Goal: Navigation & Orientation: Find specific page/section

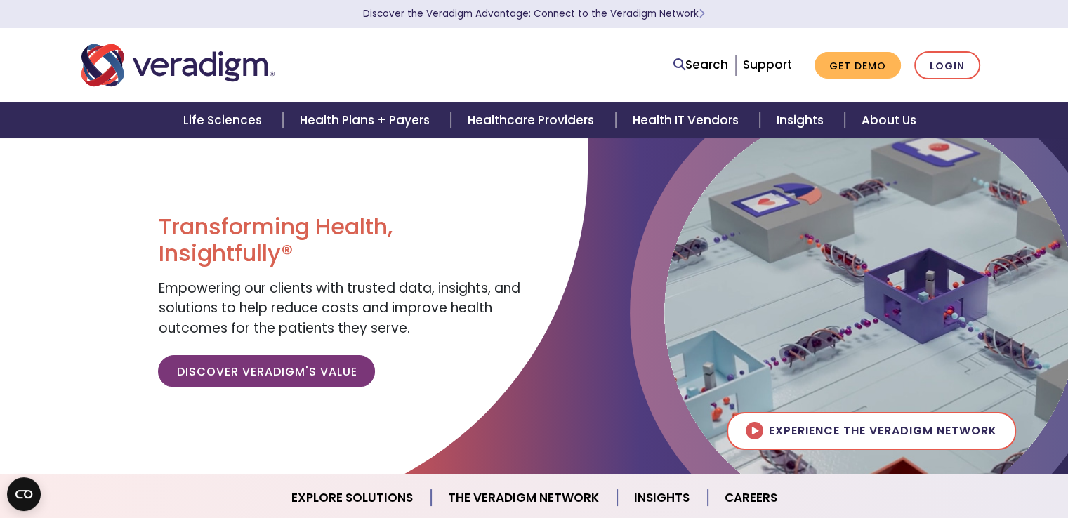
click at [0, 0] on link "Leadership" at bounding box center [0, 0] width 0 height 0
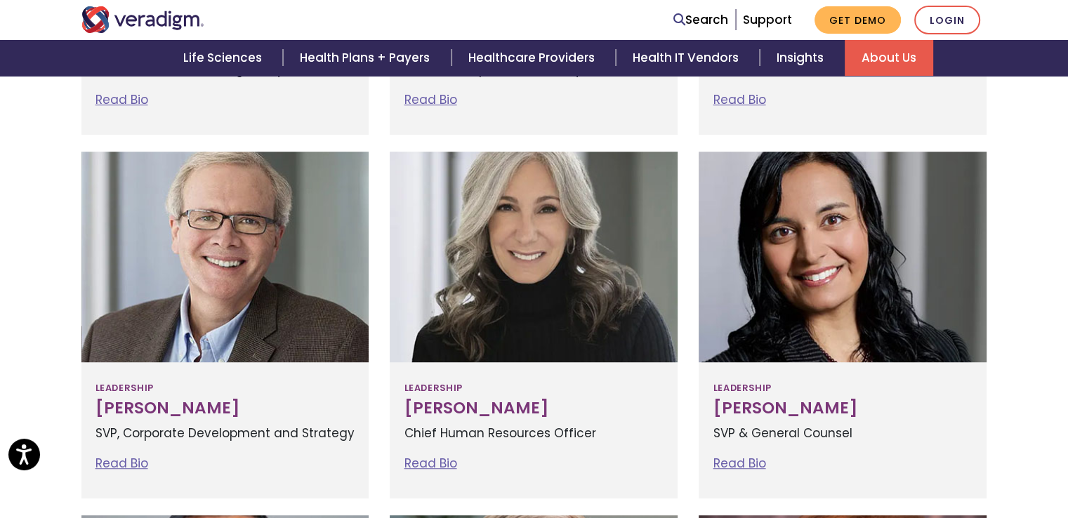
scroll to position [912, 0]
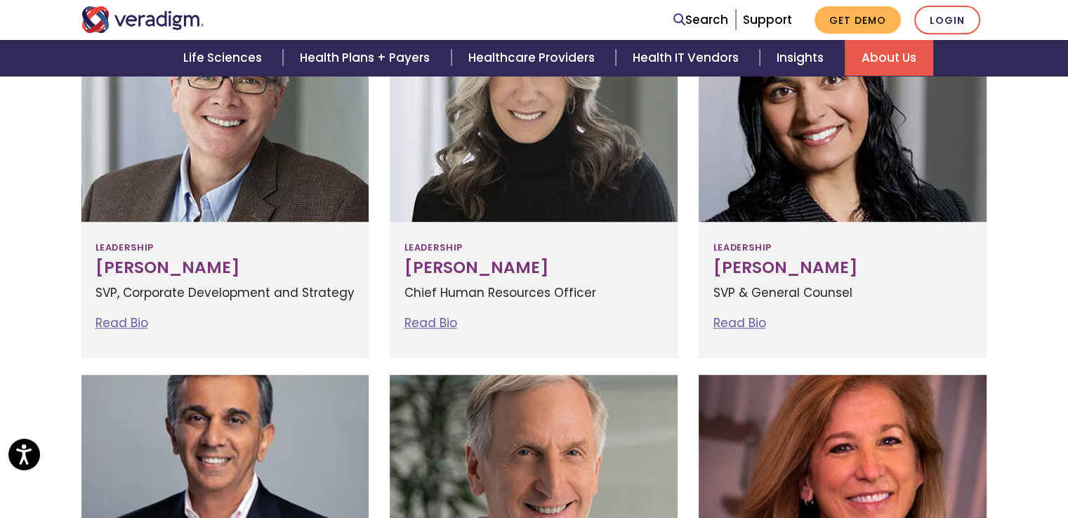
click at [493, 180] on div at bounding box center [534, 116] width 288 height 211
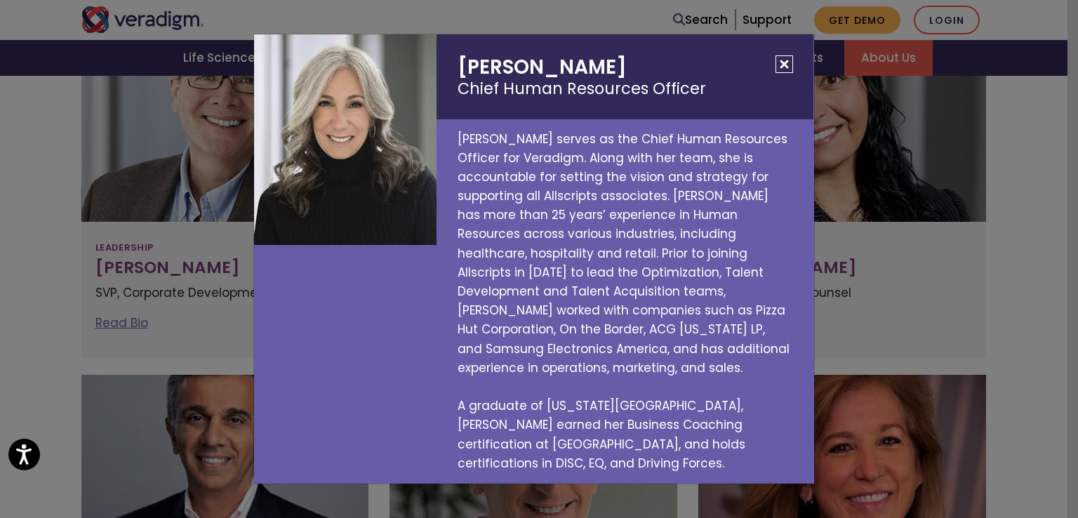
click at [782, 73] on button "Close" at bounding box center [785, 64] width 18 height 18
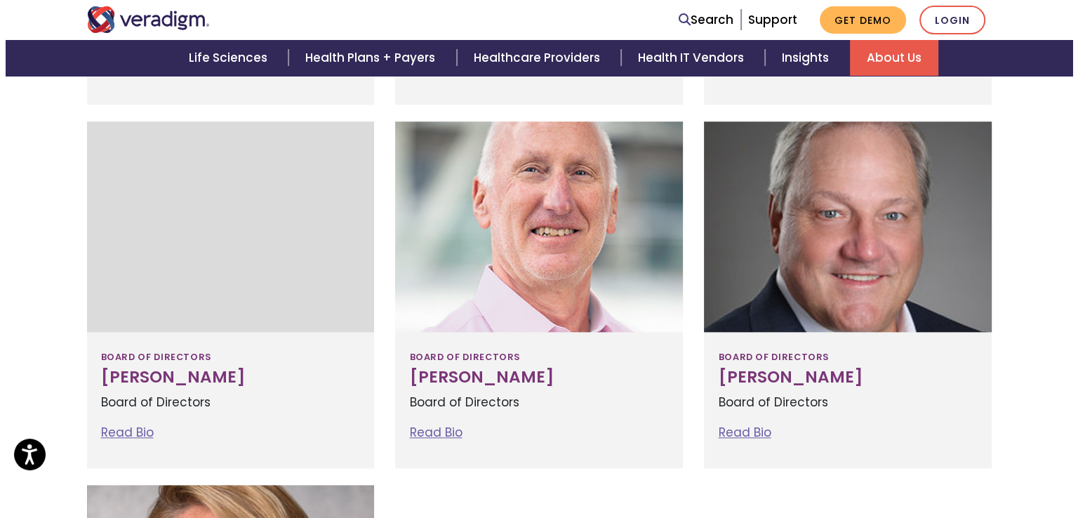
scroll to position [1614, 0]
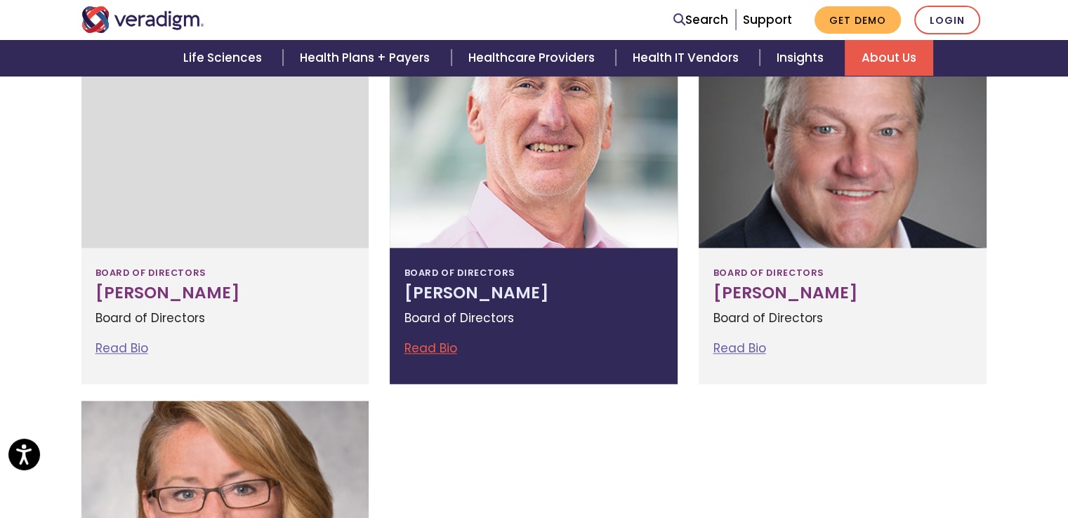
click at [544, 189] on div at bounding box center [534, 142] width 288 height 211
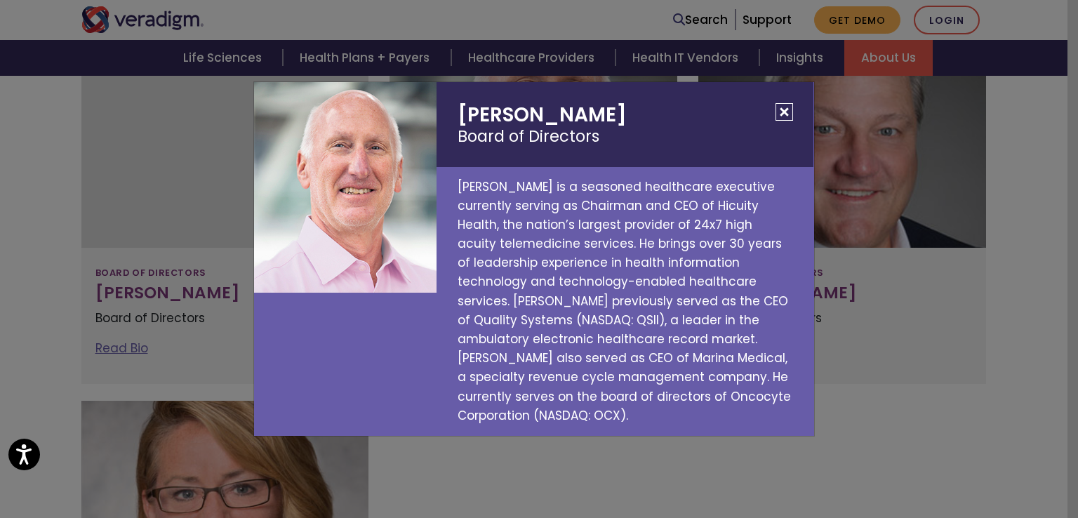
click at [783, 109] on button "Close" at bounding box center [785, 112] width 18 height 18
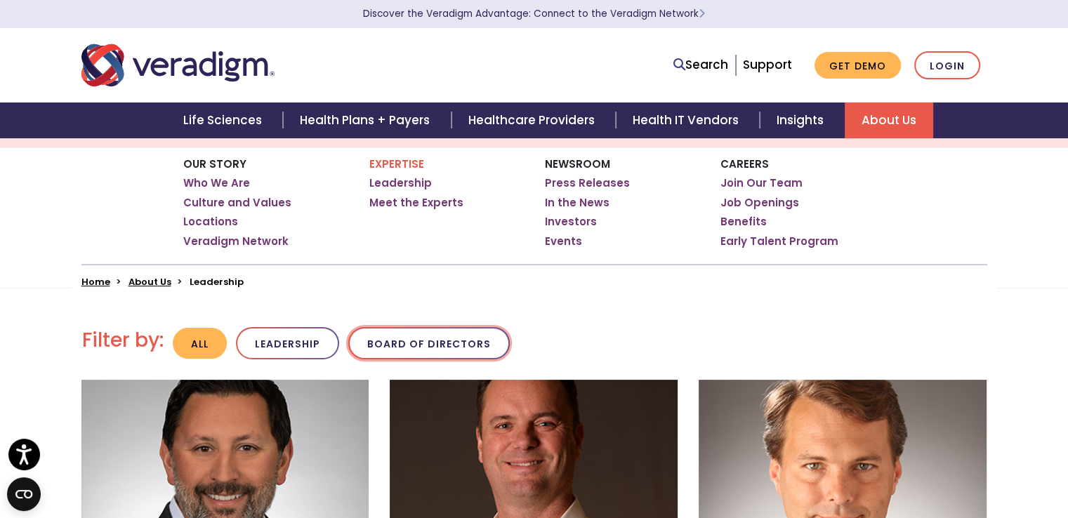
scroll to position [0, 0]
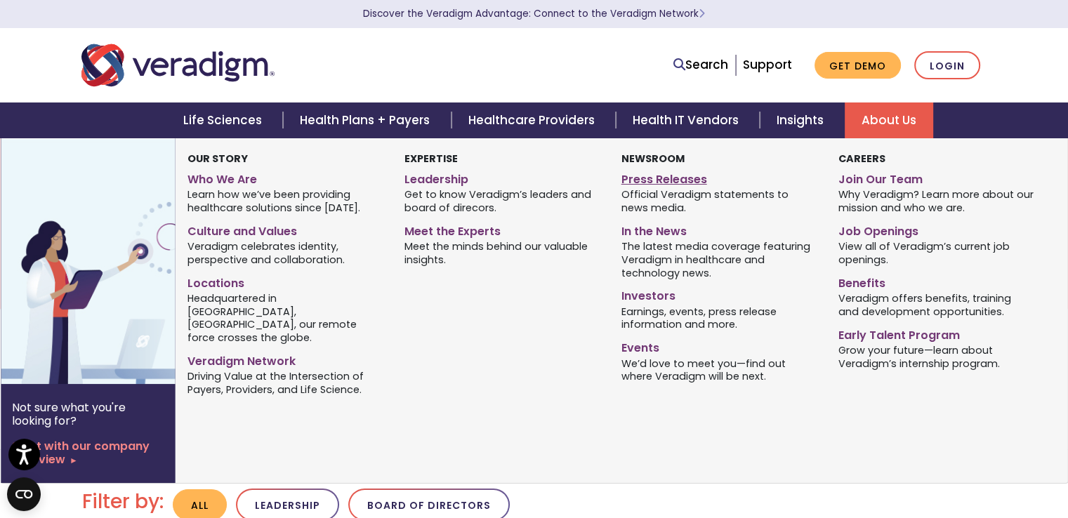
click at [646, 178] on link "Press Releases" at bounding box center [719, 177] width 196 height 20
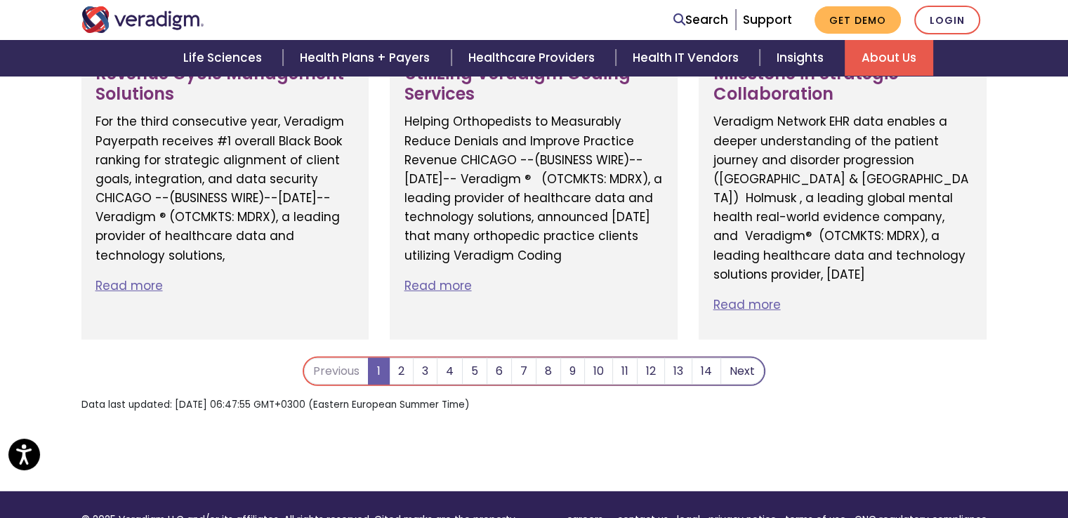
scroll to position [4194, 0]
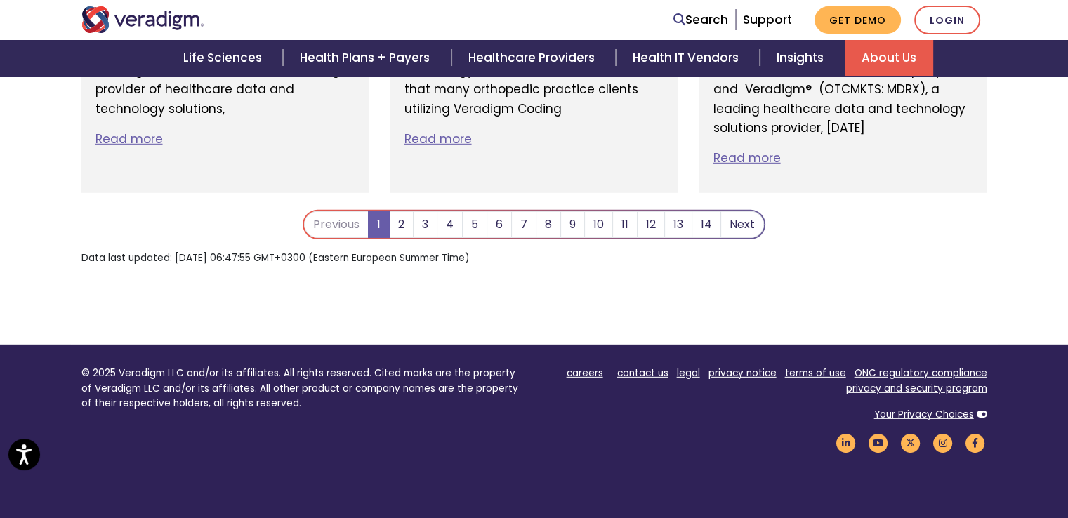
drag, startPoint x: 1073, startPoint y: 176, endPoint x: 1077, endPoint y: 481, distance: 304.6
click at [807, 366] on link "terms of use" at bounding box center [815, 372] width 61 height 13
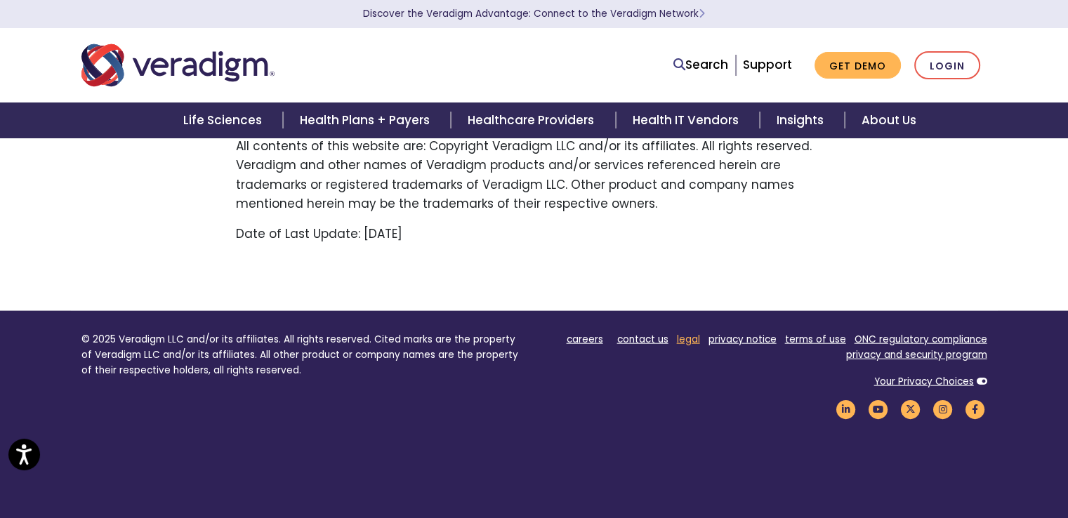
click at [696, 333] on link "legal" at bounding box center [688, 339] width 23 height 13
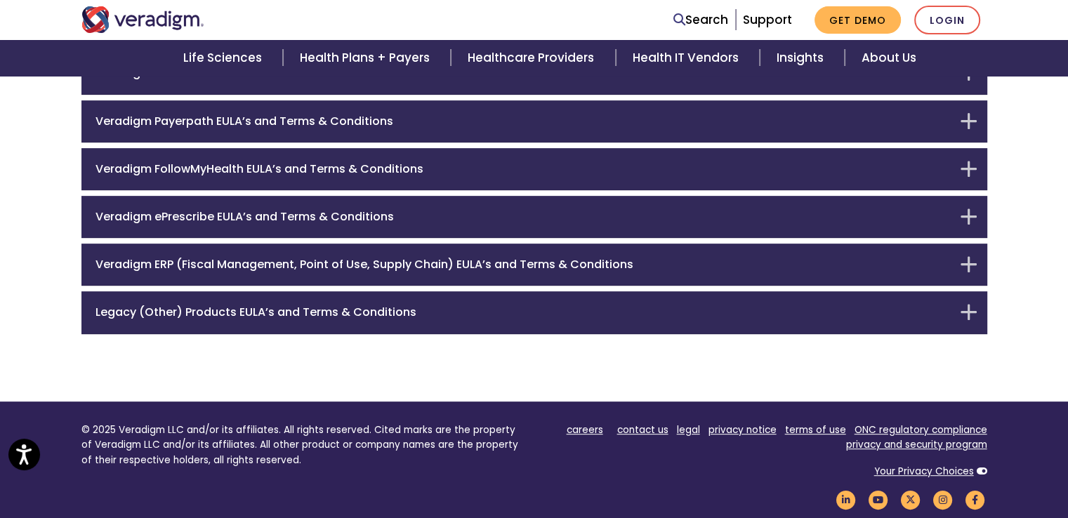
scroll to position [533, 0]
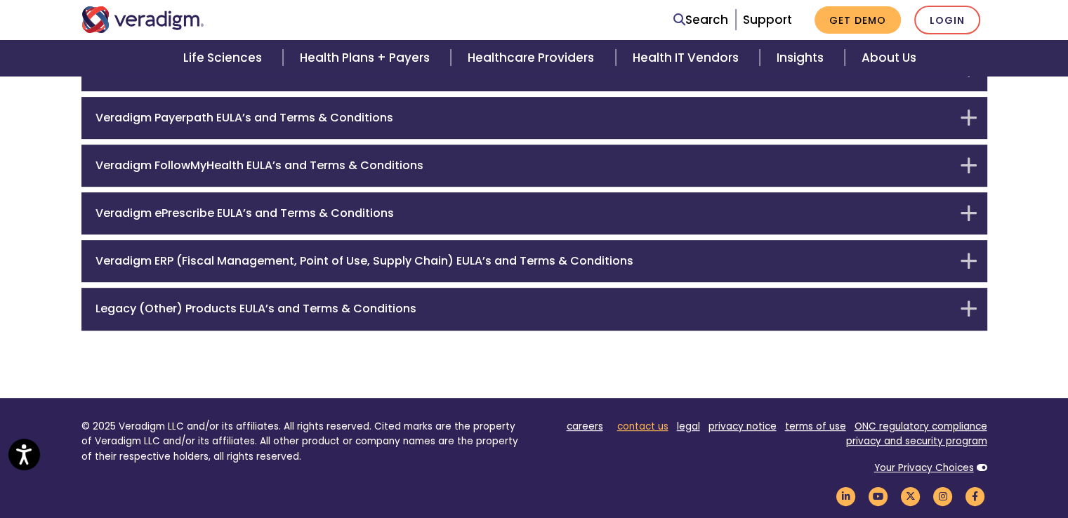
click at [639, 425] on link "contact us" at bounding box center [642, 426] width 51 height 13
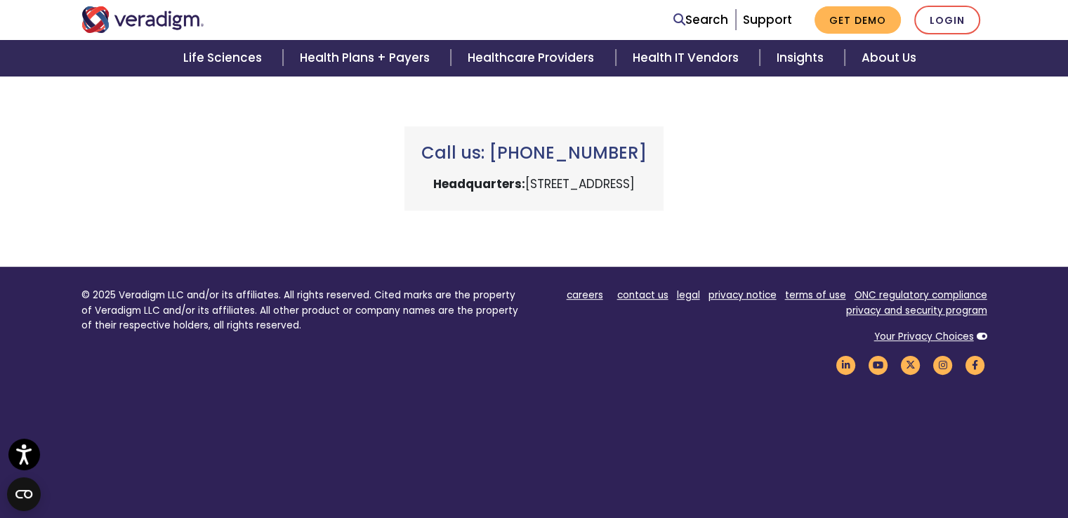
scroll to position [626, 0]
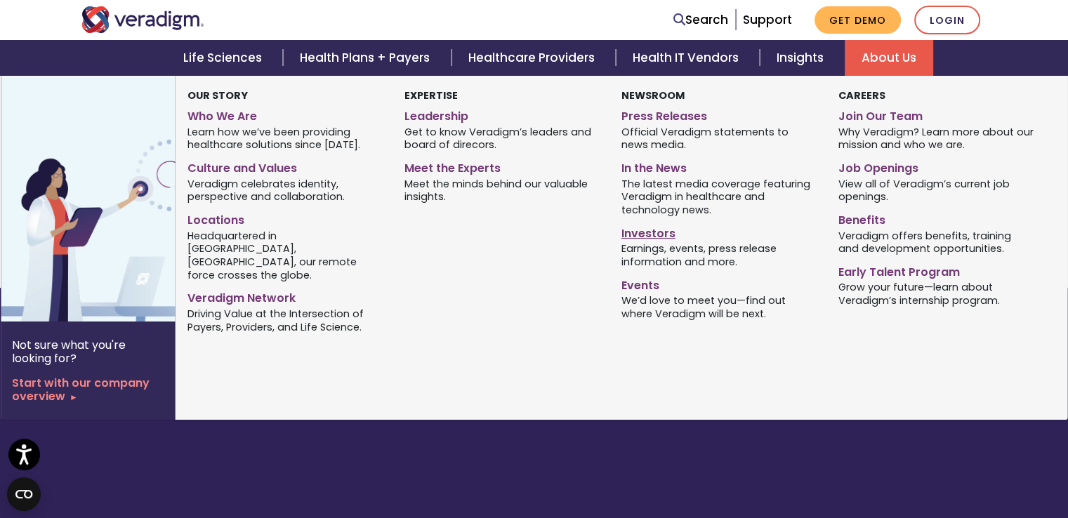
click at [657, 233] on link "Investors" at bounding box center [719, 231] width 196 height 20
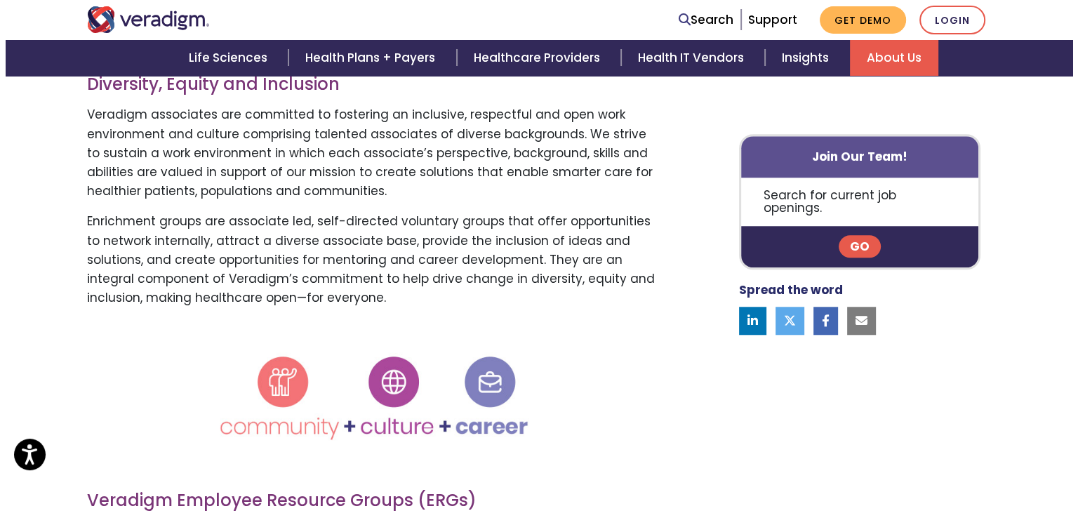
scroll to position [851, 0]
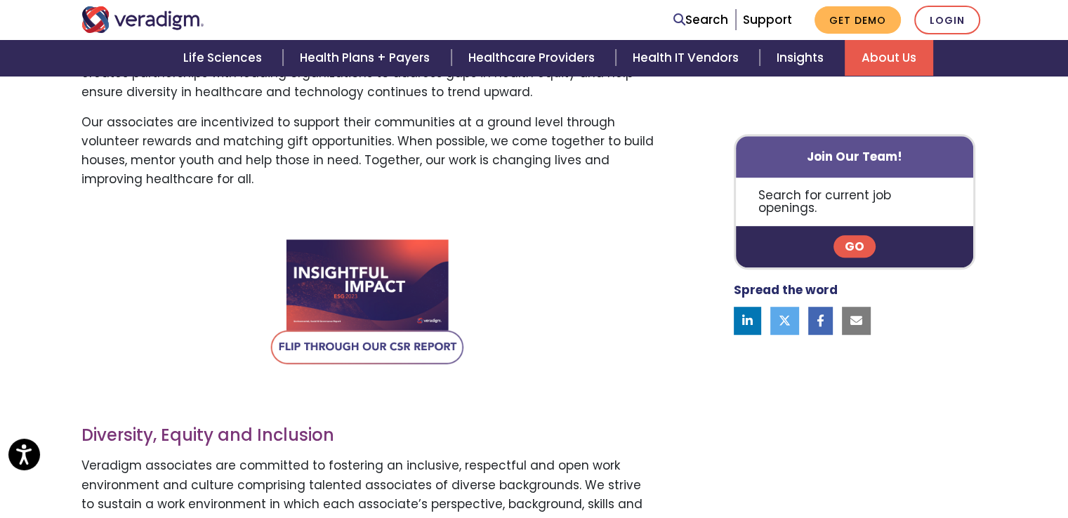
click at [399, 346] on img at bounding box center [368, 304] width 197 height 140
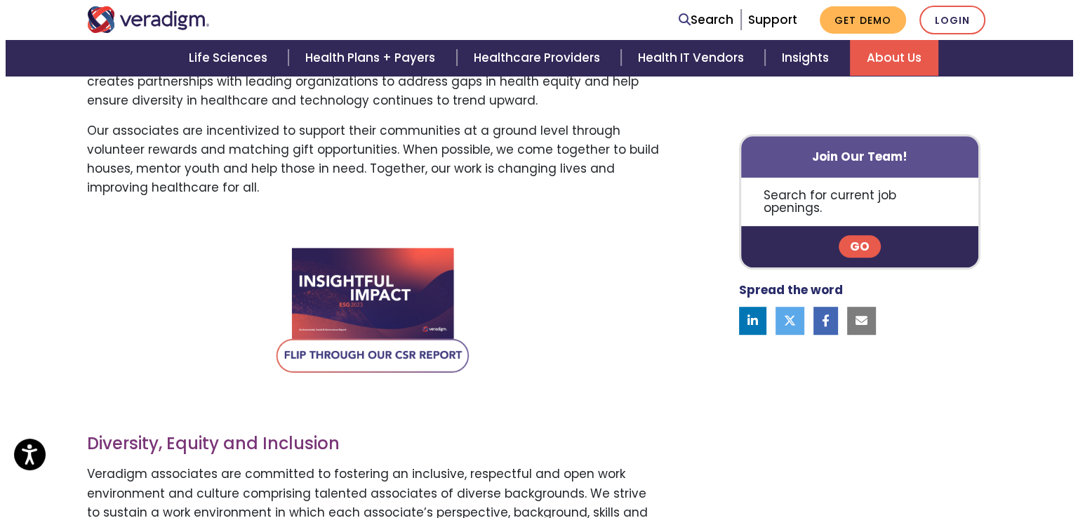
scroll to position [842, 0]
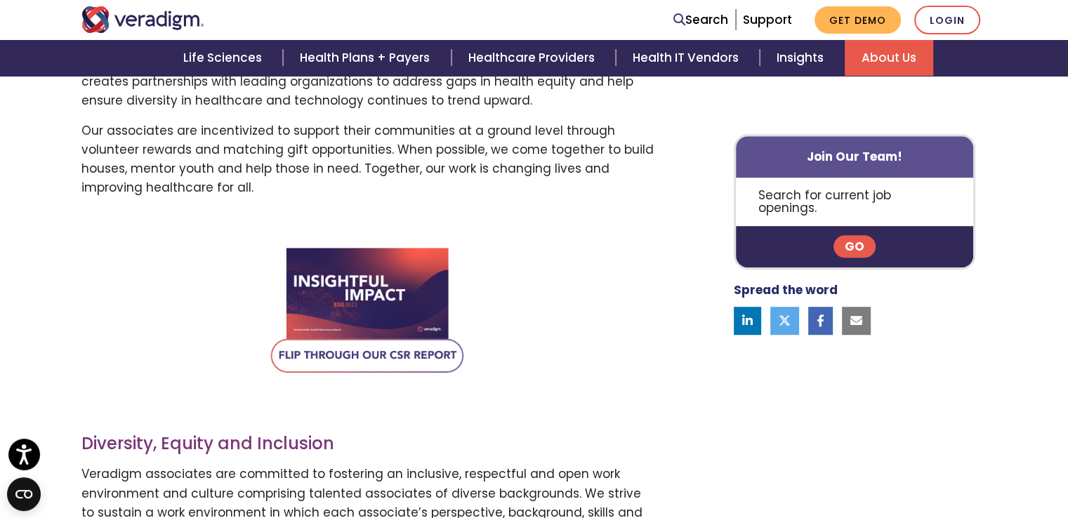
click at [410, 363] on img at bounding box center [368, 313] width 197 height 140
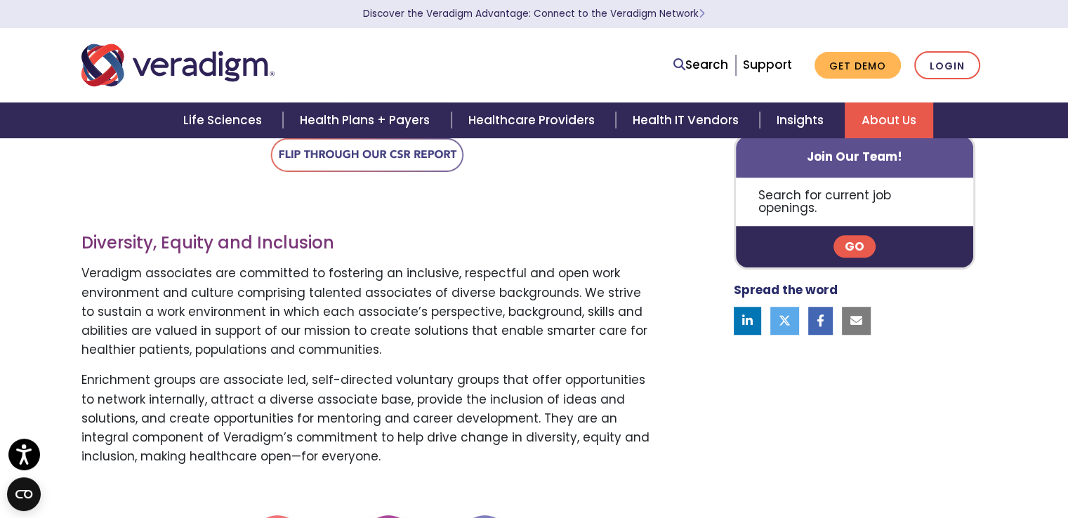
scroll to position [842, 0]
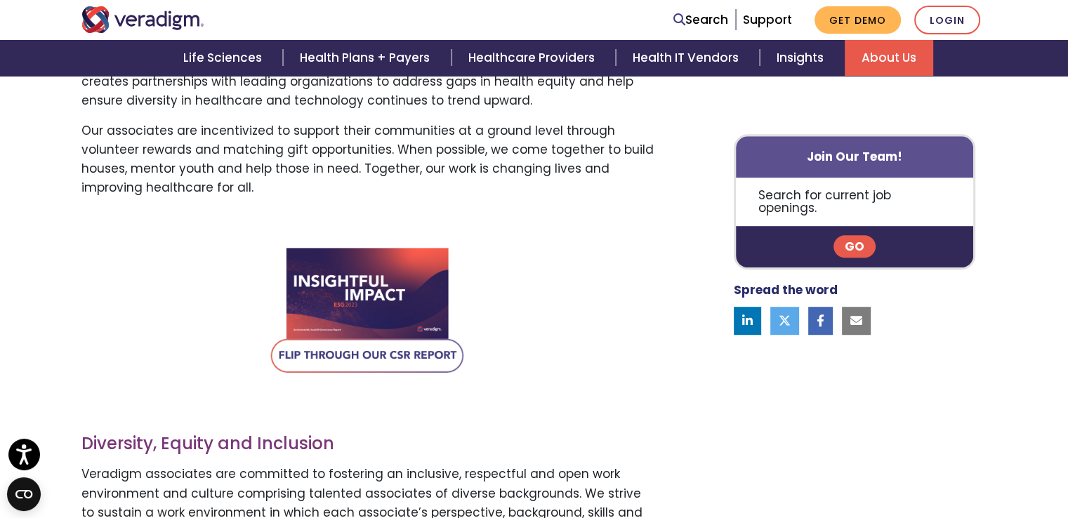
click at [382, 353] on img at bounding box center [368, 313] width 197 height 140
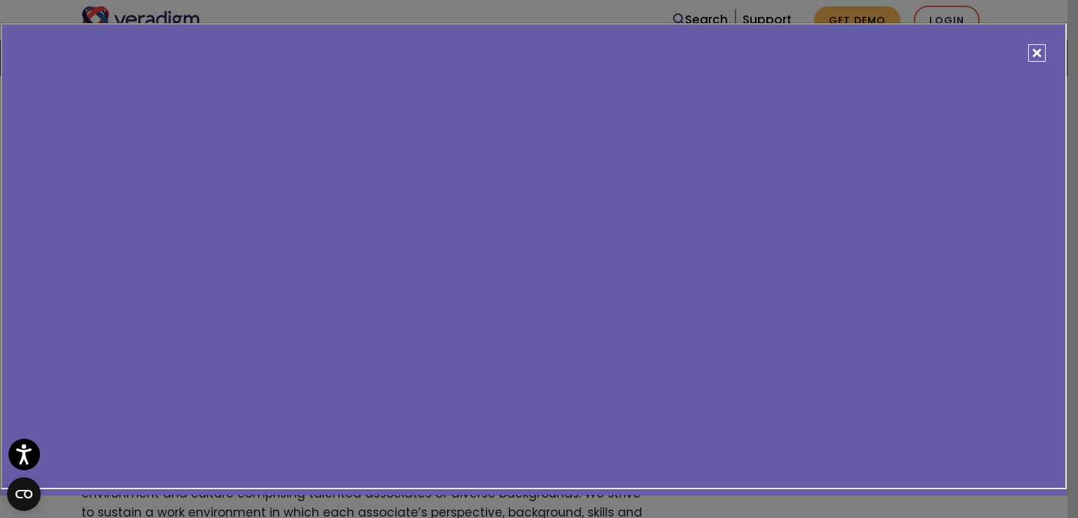
click at [1038, 51] on button "Close" at bounding box center [1037, 53] width 18 height 18
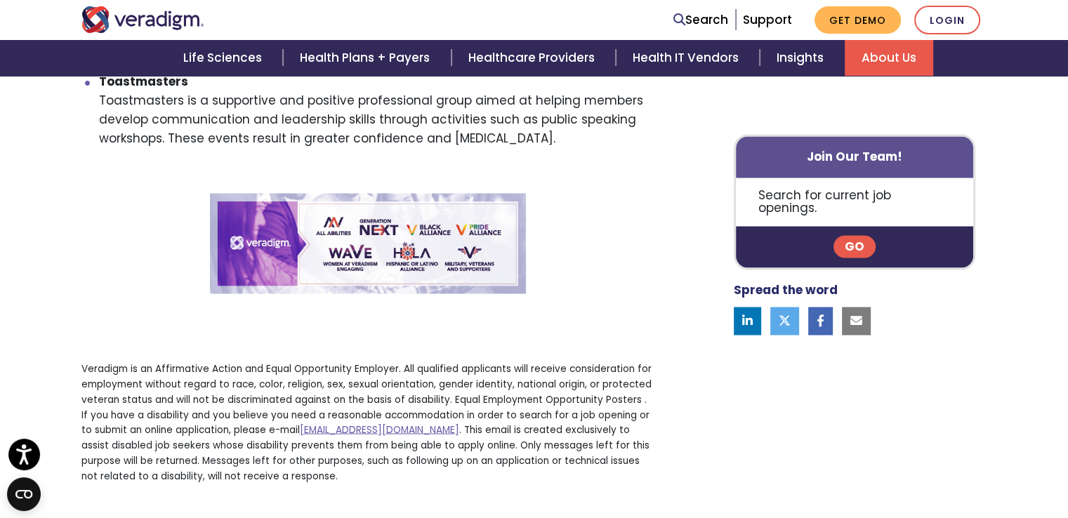
scroll to position [2506, 0]
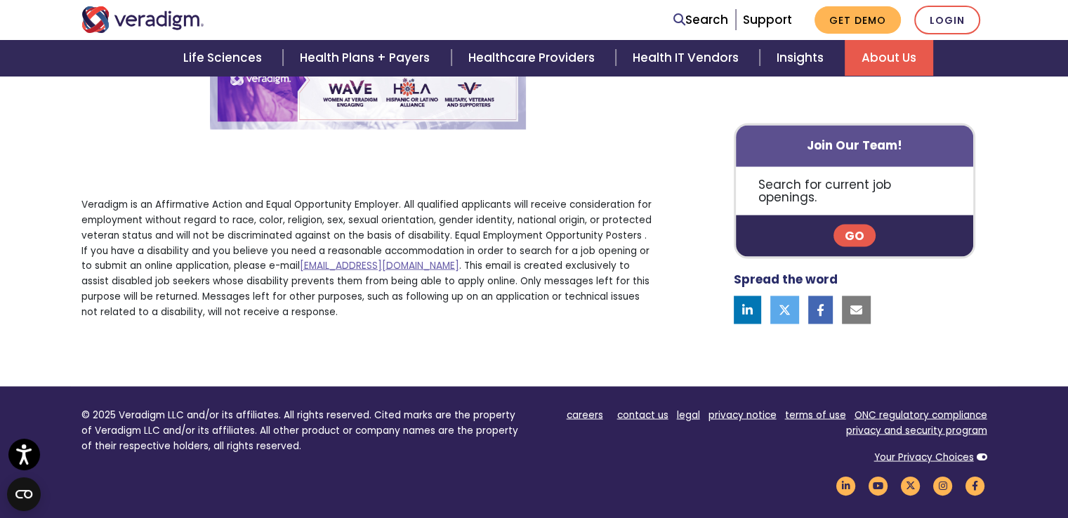
click at [862, 307] on link at bounding box center [856, 309] width 29 height 28
